Goal: Task Accomplishment & Management: Manage account settings

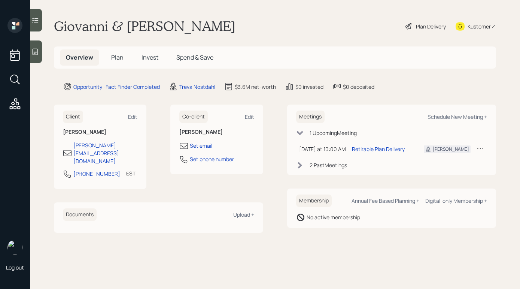
click at [38, 54] on icon at bounding box center [36, 52] width 6 height 6
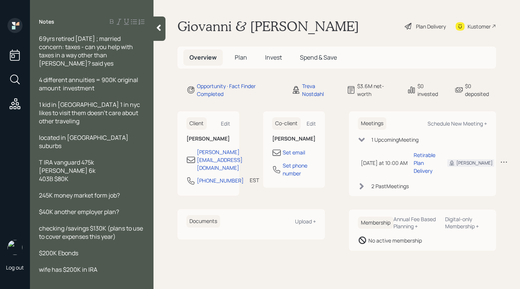
click at [161, 24] on icon at bounding box center [158, 27] width 7 height 7
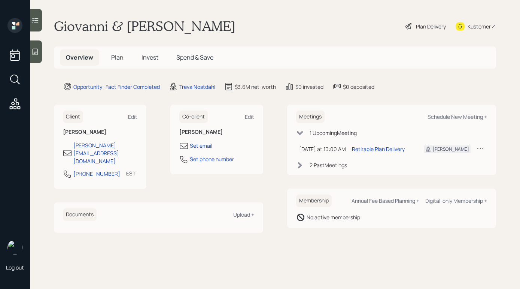
click at [422, 25] on div "Plan Delivery" at bounding box center [431, 26] width 30 height 8
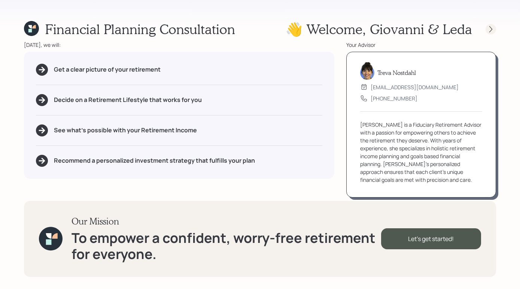
click at [494, 28] on icon at bounding box center [490, 28] width 7 height 7
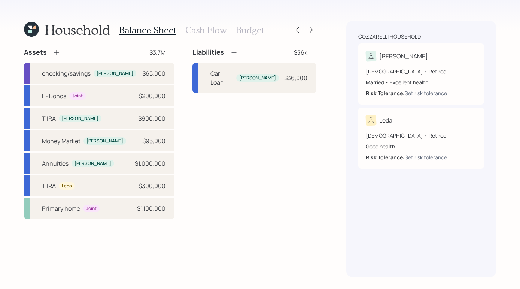
click at [205, 37] on div "Balance Sheet Cash Flow Budget" at bounding box center [191, 30] width 145 height 18
click at [205, 35] on div "Balance Sheet Cash Flow Budget" at bounding box center [191, 30] width 145 height 18
click at [229, 29] on div "Balance Sheet Cash Flow Budget" at bounding box center [191, 30] width 145 height 18
click at [213, 30] on h3 "Cash Flow" at bounding box center [206, 30] width 42 height 11
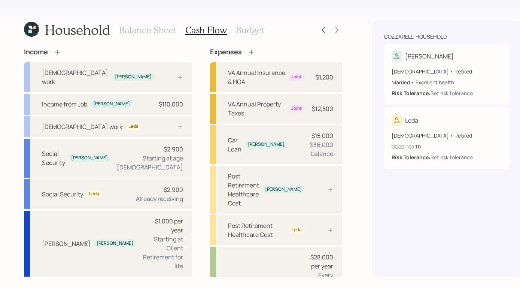
click at [240, 33] on h3 "Budget" at bounding box center [250, 30] width 28 height 11
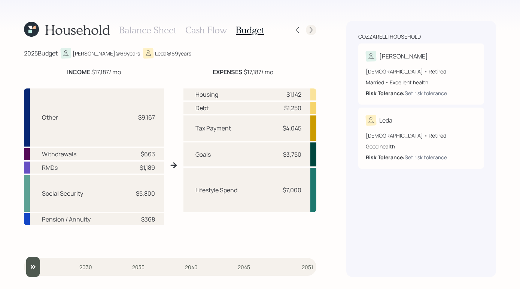
click at [308, 30] on icon at bounding box center [311, 29] width 7 height 7
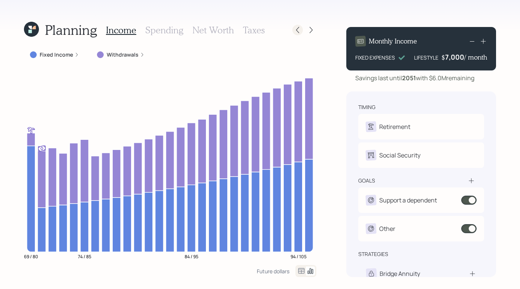
click at [295, 30] on icon at bounding box center [297, 29] width 7 height 7
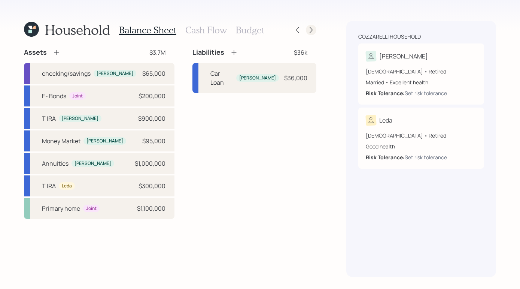
click at [310, 33] on icon at bounding box center [311, 29] width 7 height 7
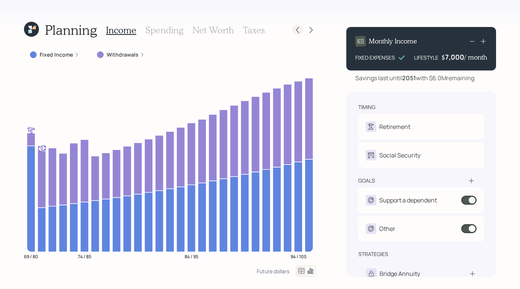
click at [293, 32] on div at bounding box center [298, 30] width 10 height 10
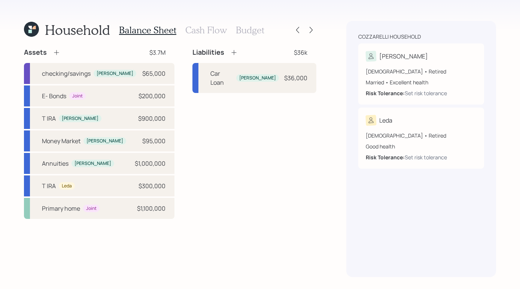
click at [257, 29] on h3 "Budget" at bounding box center [250, 30] width 28 height 11
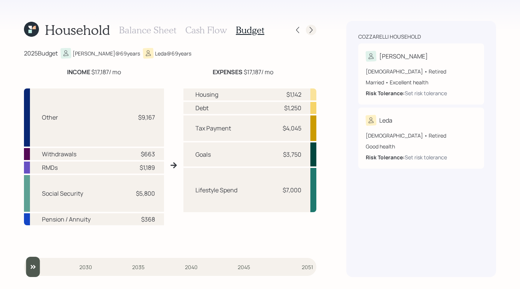
click at [315, 28] on div at bounding box center [311, 30] width 10 height 10
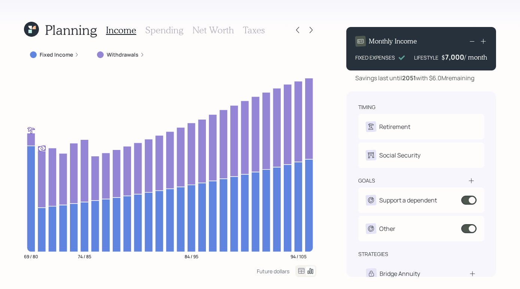
click at [170, 34] on h3 "Spending" at bounding box center [164, 30] width 38 height 11
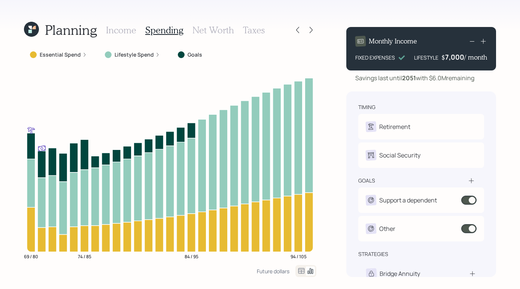
click at [210, 34] on h3 "Net Worth" at bounding box center [214, 30] width 42 height 11
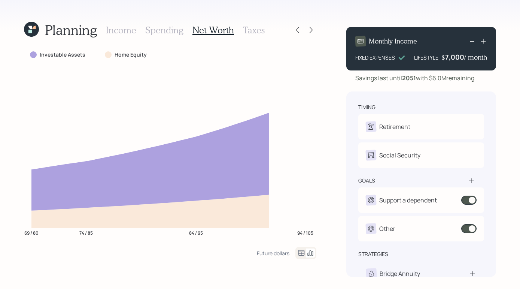
click at [251, 32] on h3 "Taxes" at bounding box center [254, 30] width 22 height 11
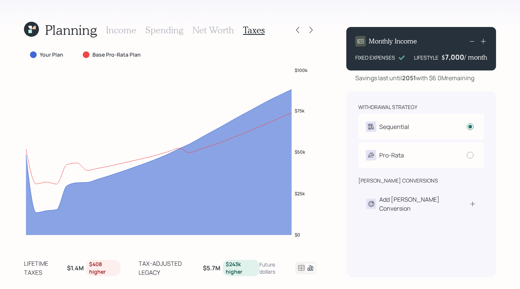
click at [115, 36] on div "Income Spending Net Worth Taxes" at bounding box center [185, 30] width 159 height 18
click at [301, 25] on div at bounding box center [298, 30] width 10 height 10
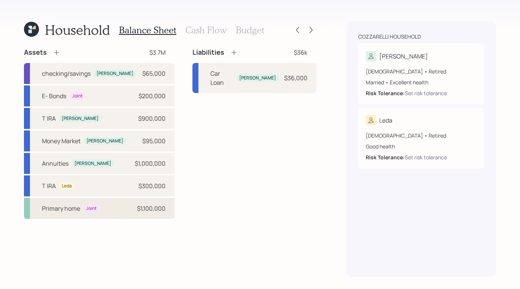
click at [137, 206] on div "$1,100,000" at bounding box center [151, 208] width 28 height 9
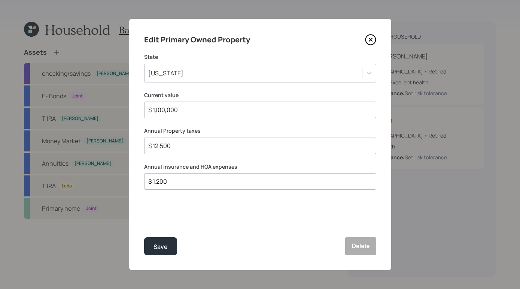
click at [369, 35] on icon at bounding box center [370, 39] width 11 height 11
